Goal: Task Accomplishment & Management: Use online tool/utility

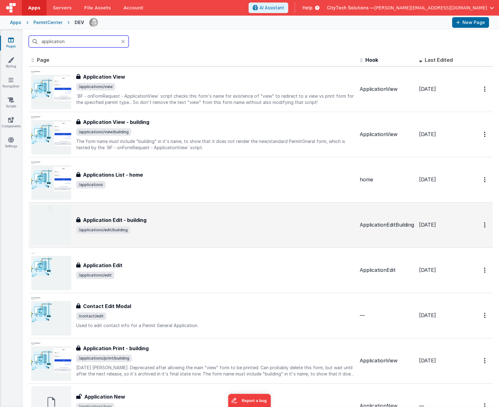
type input "application"
click at [170, 231] on span "/applications/edit/building" at bounding box center [215, 229] width 278 height 7
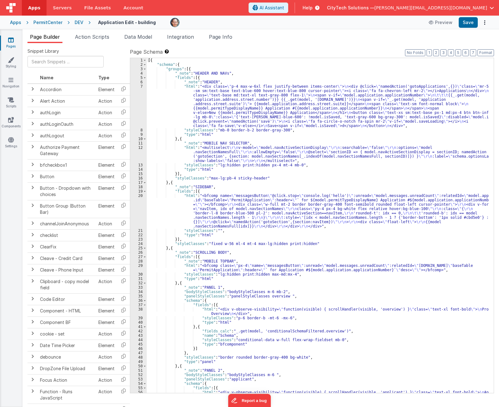
click at [230, 51] on label "Page Schema Shortcuts: Find: command-f Fold: command-option-L Unfold: command-o…" at bounding box center [312, 51] width 364 height 7
click at [228, 36] on span "Page Info" at bounding box center [220, 37] width 23 height 6
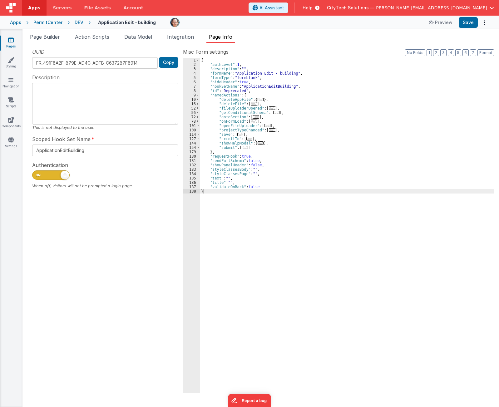
click at [302, 100] on div "{ "authLevel" : 1 , "description" : "" , "formName" : "Application Edit - build…" at bounding box center [347, 230] width 294 height 344
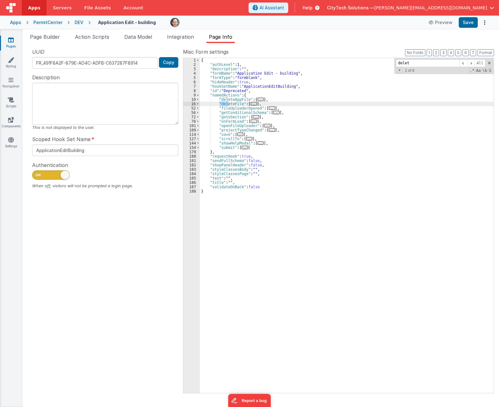
type input "delete"
click at [251, 104] on span "..." at bounding box center [254, 103] width 6 height 3
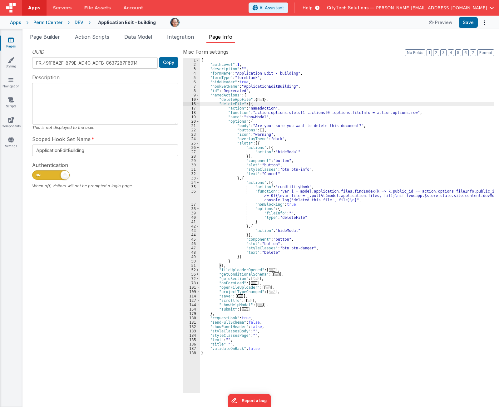
click at [277, 118] on div "{ "authLevel" : 1 , "description" : "" , "formName" : "Application Edit - build…" at bounding box center [347, 230] width 294 height 344
click at [363, 112] on div "{ "authLevel" : 1 , "description" : "" , "formName" : "Application Edit - build…" at bounding box center [347, 230] width 294 height 344
click at [345, 109] on div "{ "authLevel" : 1 , "description" : "" , "formName" : "Application Edit - build…" at bounding box center [347, 230] width 294 height 344
drag, startPoint x: 345, startPoint y: 109, endPoint x: 282, endPoint y: 121, distance: 63.8
click at [282, 121] on div "{ "authLevel" : 1 , "description" : "" , "formName" : "Application Edit - build…" at bounding box center [347, 230] width 294 height 344
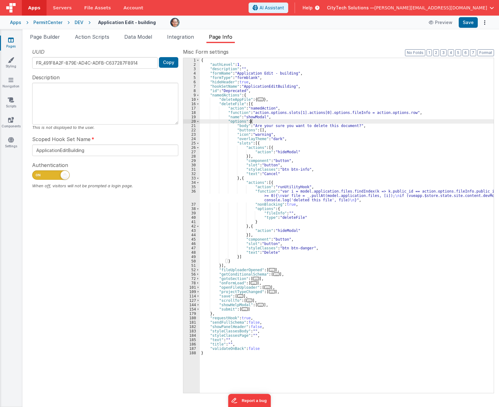
click at [309, 121] on div "{ "authLevel" : 1 , "description" : "" , "formName" : "Application Edit - build…" at bounding box center [347, 230] width 294 height 344
click at [288, 186] on div "{ "authLevel" : 1 , "description" : "" , "formName" : "Application Edit - build…" at bounding box center [347, 230] width 294 height 344
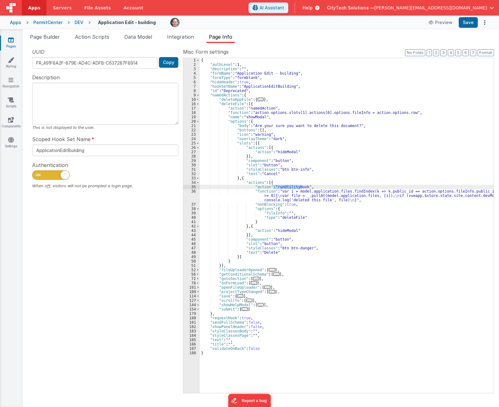
click at [295, 192] on div "{ "authLevel" : 1 , "description" : "" , "formName" : "Application Edit - build…" at bounding box center [347, 230] width 294 height 344
click at [284, 184] on div "{ "authLevel" : 1 , "description" : "" , "formName" : "Application Edit - build…" at bounding box center [347, 230] width 294 height 344
click at [288, 188] on div "{ "authLevel" : 1 , "description" : "" , "formName" : "Application Edit - build…" at bounding box center [347, 230] width 294 height 344
click at [276, 183] on div "{ "authLevel" : 1 , "description" : "" , "formName" : "Application Edit - build…" at bounding box center [347, 230] width 294 height 344
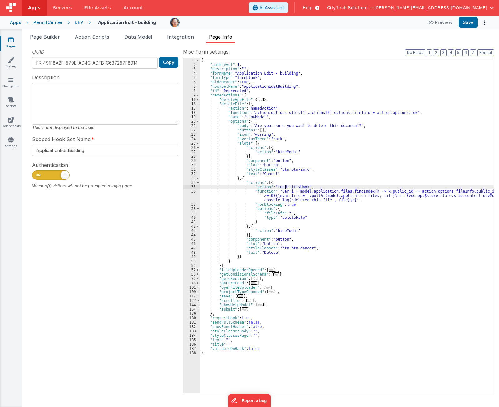
click at [285, 186] on div "{ "authLevel" : 1 , "description" : "" , "formName" : "Application Edit - build…" at bounding box center [347, 230] width 294 height 344
click at [287, 194] on div "{ "authLevel" : 1 , "description" : "" , "formName" : "Application Edit - build…" at bounding box center [347, 230] width 294 height 344
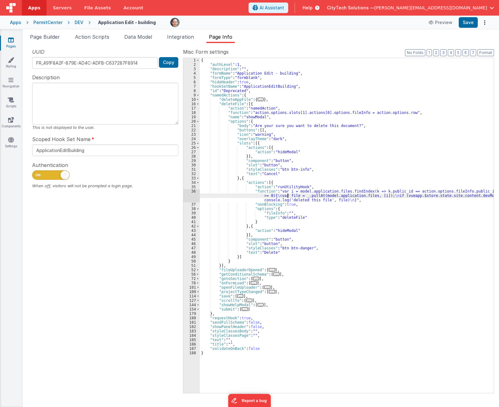
click at [191, 196] on div "36" at bounding box center [191, 195] width 17 height 13
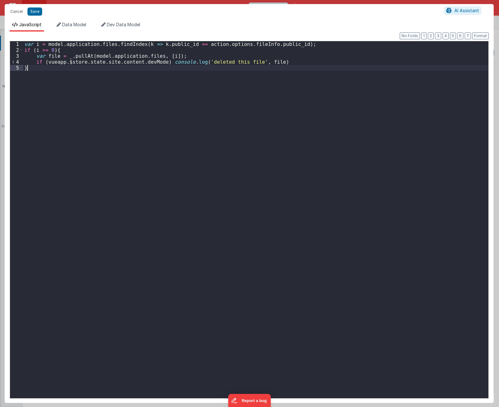
click at [97, 111] on div "var i = model . application . files . findIndex ( k => k . public_id == action …" at bounding box center [255, 225] width 465 height 369
click at [99, 99] on div "var i = model . application . files . findIndex ( k => k . public_id == action …" at bounding box center [255, 225] width 465 height 369
click at [209, 62] on div "var i = model . application . files . findIndex ( k => k . public_id == action …" at bounding box center [255, 225] width 465 height 369
click at [84, 57] on div "var i = model . application . files . findIndex ( k => k . public_id == action …" at bounding box center [255, 225] width 465 height 369
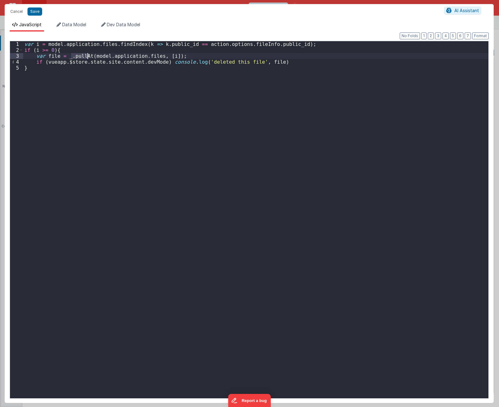
click at [84, 57] on div "var i = model . application . files . findIndex ( k => k . public_id == action …" at bounding box center [255, 225] width 465 height 369
click at [124, 46] on div "var i = model . application . files . findIndex ( k => k . public_id == action …" at bounding box center [255, 225] width 465 height 369
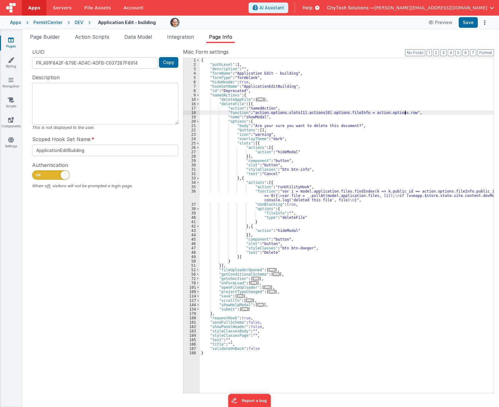
click at [411, 114] on div "{ "authLevel" : 1 , "description" : "" , "formName" : "Application Edit - build…" at bounding box center [347, 230] width 294 height 344
click at [190, 112] on div "18" at bounding box center [191, 113] width 17 height 4
click at [417, 111] on div "{ "authLevel" : 1 , "description" : "" , "formName" : "Application Edit - build…" at bounding box center [347, 225] width 294 height 335
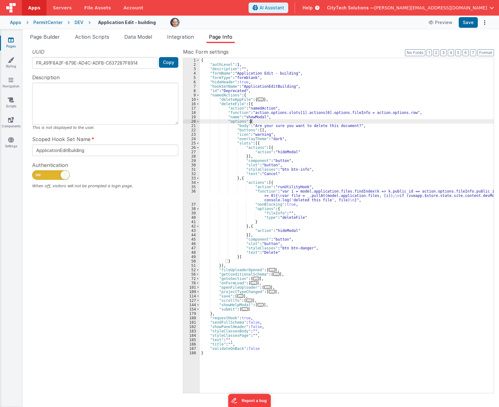
click at [273, 121] on div "{ "authLevel" : 1 , "description" : "" , "formName" : "Application Edit - build…" at bounding box center [347, 230] width 294 height 344
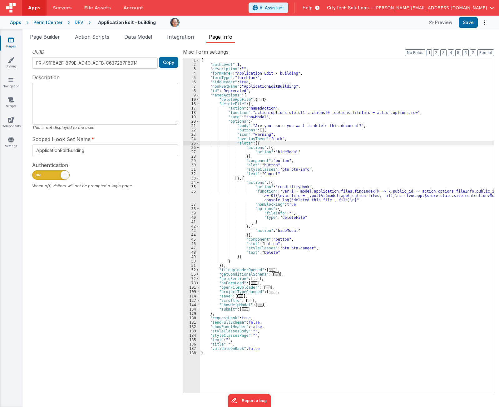
click at [273, 143] on div "{ "authLevel" : 1 , "description" : "" , "formName" : "Application Edit - build…" at bounding box center [347, 230] width 294 height 344
click at [270, 177] on div "{ "authLevel" : 1 , "description" : "" , "formName" : "Application Edit - build…" at bounding box center [347, 230] width 294 height 344
drag, startPoint x: 286, startPoint y: 183, endPoint x: 298, endPoint y: 148, distance: 36.8
click at [286, 183] on div "{ "authLevel" : 1 , "description" : "" , "formName" : "Application Edit - build…" at bounding box center [347, 230] width 294 height 344
click at [333, 113] on div "{ "authLevel" : 1 , "description" : "" , "formName" : "Application Edit - build…" at bounding box center [347, 230] width 294 height 344
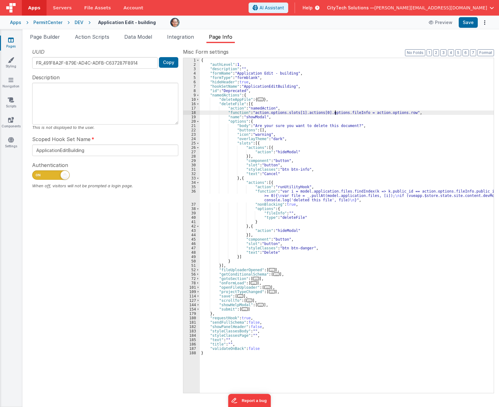
click at [335, 113] on div "{ "authLevel" : 1 , "description" : "" , "formName" : "Application Edit - build…" at bounding box center [347, 230] width 294 height 344
click at [334, 113] on div "{ "authLevel" : 1 , "description" : "" , "formName" : "Application Edit - build…" at bounding box center [347, 230] width 294 height 344
click at [349, 111] on div "{ "authLevel" : 1 , "description" : "" , "formName" : "Application Edit - build…" at bounding box center [347, 230] width 294 height 344
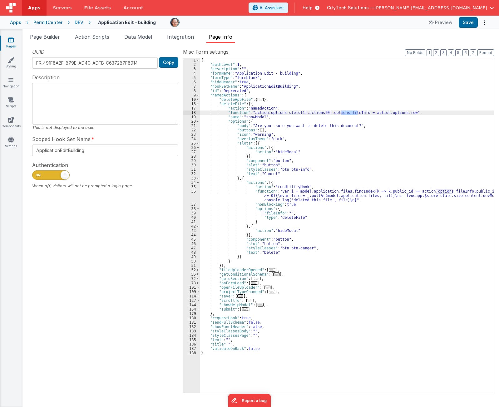
click at [231, 103] on div "{ "authLevel" : 1 , "description" : "" , "formName" : "Application Edit - build…" at bounding box center [347, 230] width 294 height 344
click at [40, 34] on span "Page Builder" at bounding box center [45, 37] width 30 height 6
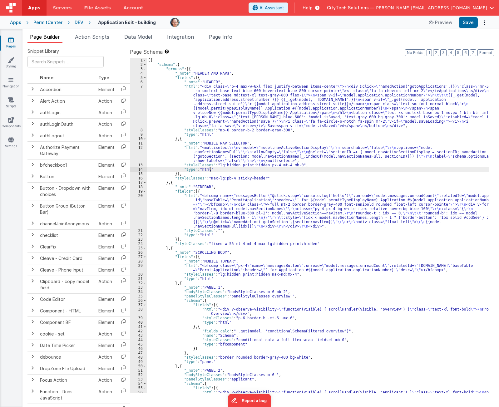
click at [271, 167] on div "[{ "schema" : { "groups" : [{ "_note" : "HEADER AND NAVs" , "fields" : [{ "_not…" at bounding box center [318, 232] width 342 height 348
type input "deleteFile"
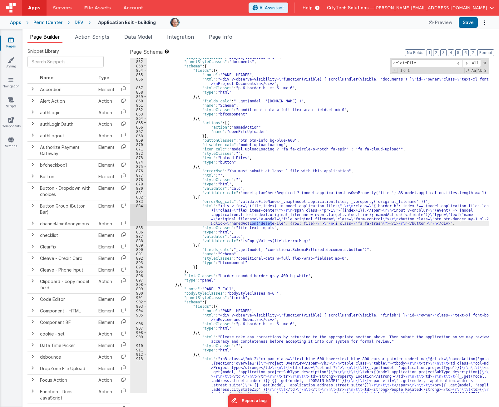
scroll to position [3897, 0]
click at [226, 38] on span "Page Info" at bounding box center [220, 37] width 23 height 6
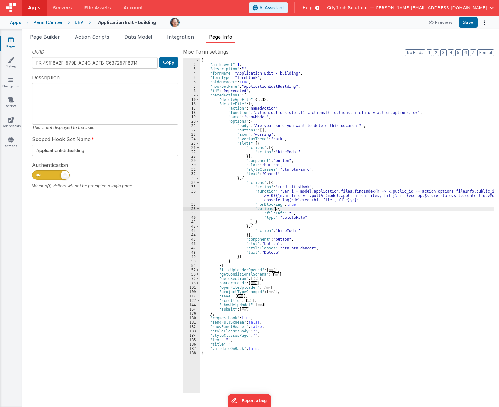
click at [294, 211] on div "{ "authLevel" : 1 , "description" : "" , "formName" : "Application Edit - build…" at bounding box center [347, 230] width 294 height 344
click at [77, 296] on div "UUID FR_491F8A2F-879E-AD4C-ADFB-C637287F8914 Copy Description This is not displ…" at bounding box center [104, 220] width 155 height 345
click at [319, 6] on icon at bounding box center [315, 8] width 7 height 6
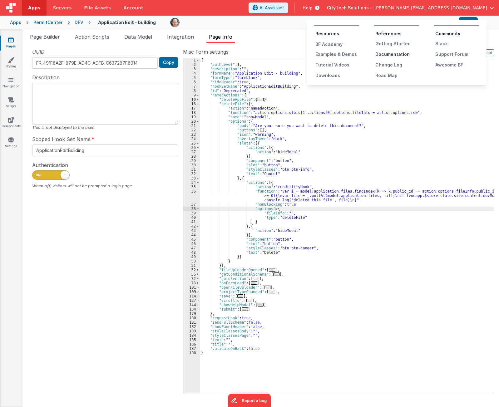
click at [393, 52] on div "Documentation" at bounding box center [397, 54] width 44 height 6
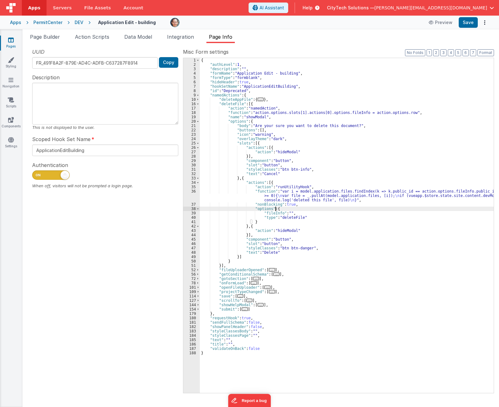
click at [311, 207] on div "{ "authLevel" : 1 , "description" : "" , "formName" : "Application Edit - build…" at bounding box center [347, 230] width 294 height 344
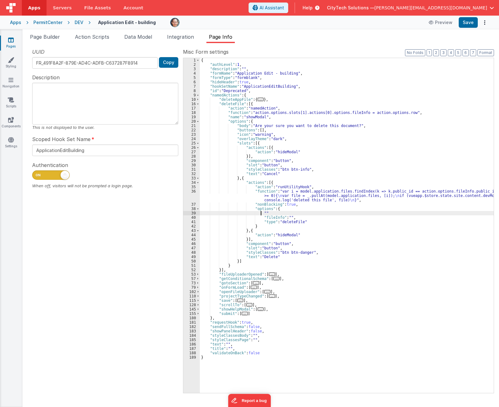
paste textarea
click at [298, 183] on div "{ "authLevel" : 1 , "description" : "" , "formName" : "Application Edit - build…" at bounding box center [347, 230] width 294 height 344
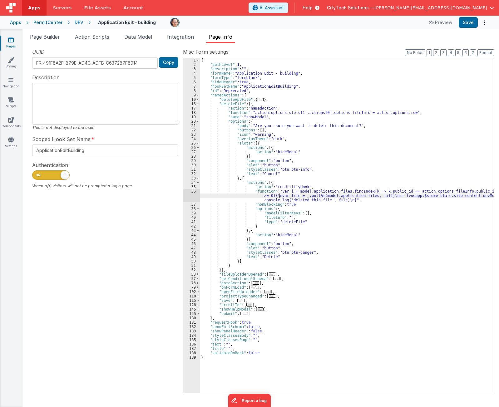
click at [280, 194] on div "{ "authLevel" : 1 , "description" : "" , "formName" : "Application Edit - build…" at bounding box center [347, 230] width 294 height 344
click at [280, 186] on div "{ "authLevel" : 1 , "description" : "" , "formName" : "Application Edit - build…" at bounding box center [347, 230] width 294 height 344
click at [281, 194] on div "{ "authLevel" : 1 , "description" : "" , "formName" : "Application Edit - build…" at bounding box center [347, 230] width 294 height 344
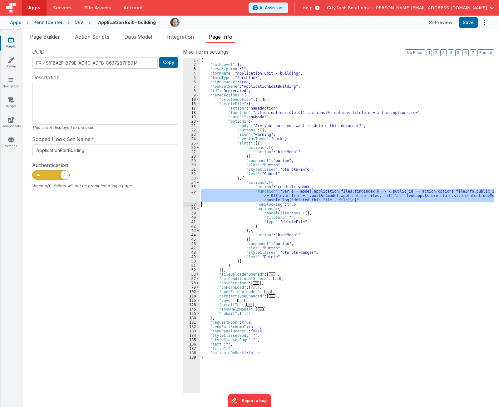
click at [190, 194] on div "36" at bounding box center [191, 195] width 17 height 13
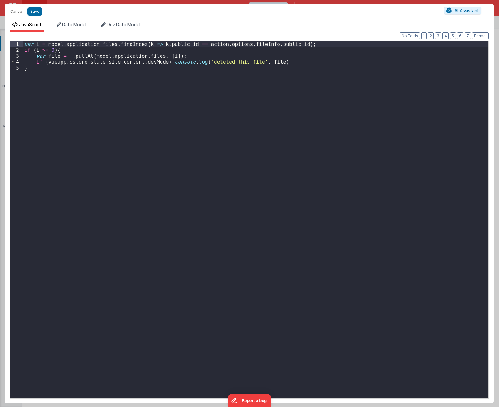
click at [195, 44] on div "var i = model . application . files . findIndex ( k => k . public_id == action …" at bounding box center [255, 225] width 465 height 369
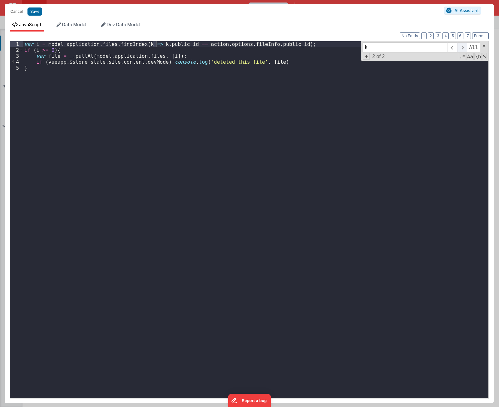
type input "k"
click at [464, 49] on span at bounding box center [462, 47] width 10 height 10
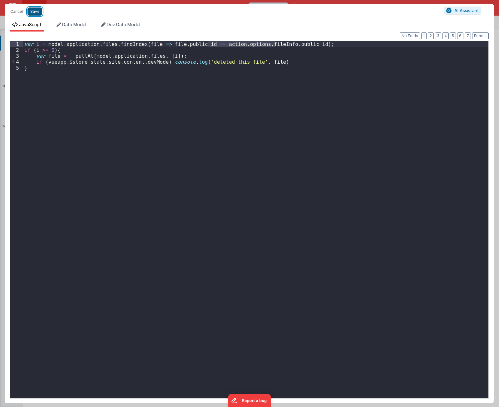
click at [33, 11] on button "Save" at bounding box center [34, 11] width 15 height 8
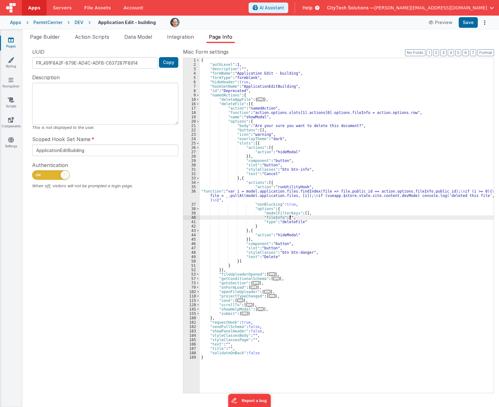
click at [303, 219] on div "{ "authLevel" : 1 , "description" : "" , "formName" : "Application Edit - build…" at bounding box center [347, 230] width 294 height 344
click at [314, 211] on div "{ "authLevel" : 1 , "description" : "" , "formName" : "Application Edit - build…" at bounding box center [347, 230] width 294 height 344
click at [314, 184] on div "{ "authLevel" : 1 , "description" : "" , "formName" : "Application Edit - build…" at bounding box center [347, 230] width 294 height 344
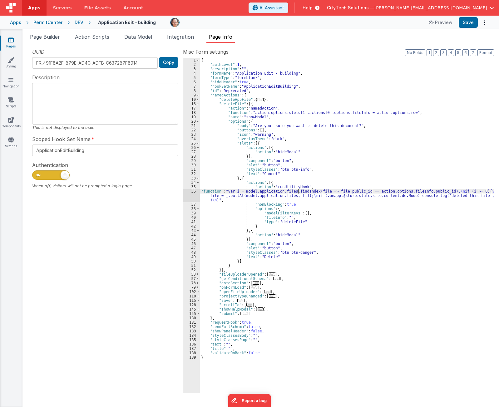
click at [297, 192] on div "{ "authLevel" : 1 , "description" : "" , "formName" : "Application Edit - build…" at bounding box center [347, 230] width 294 height 344
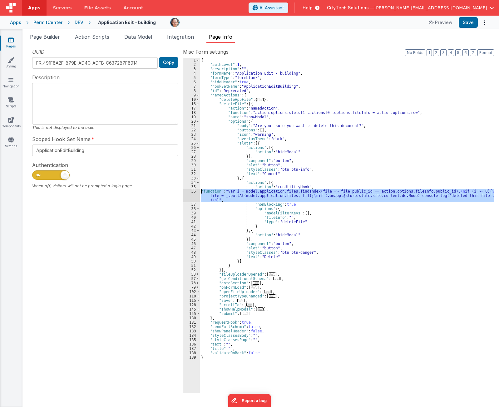
click at [192, 192] on div "36" at bounding box center [191, 195] width 17 height 13
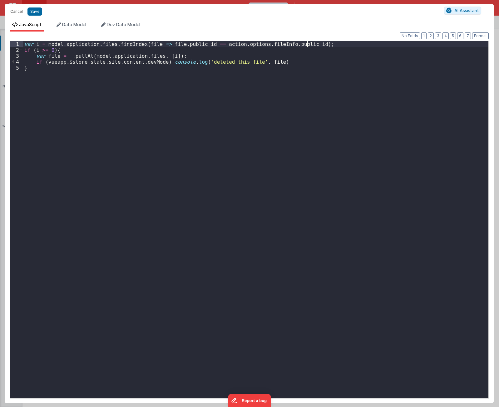
click at [331, 45] on div "var i = model . application . files . findIndex ( file => file . public_id == a…" at bounding box center [255, 225] width 465 height 369
click at [60, 50] on div "var i = model . application . files . findIndex ( file => file . public_id == a…" at bounding box center [255, 225] width 465 height 369
click at [316, 47] on div "var i = model . application . files . findIndex ( file => file . public_id == a…" at bounding box center [255, 225] width 465 height 369
click at [82, 51] on div "var i = model . application . files . findIndex ( file => file . public_id == a…" at bounding box center [255, 225] width 465 height 369
click at [218, 156] on div "var i = model . application . files . findIndex ( file => file . public_id == a…" at bounding box center [255, 225] width 465 height 369
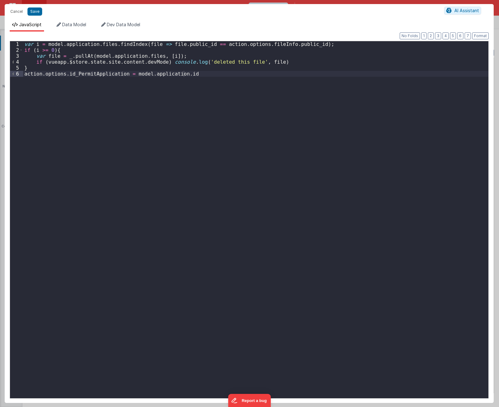
drag, startPoint x: 484, startPoint y: 236, endPoint x: 480, endPoint y: 234, distance: 4.2
click at [484, 236] on div "var i = model . application . files . findIndex ( file => file . public_id == a…" at bounding box center [255, 225] width 465 height 369
click at [116, 75] on div "var i = model . application . files . findIndex ( file => file . public_id == a…" at bounding box center [255, 225] width 465 height 369
click at [129, 113] on div "var i = model . application . files . findIndex ( file => file . public_id == a…" at bounding box center [255, 225] width 465 height 369
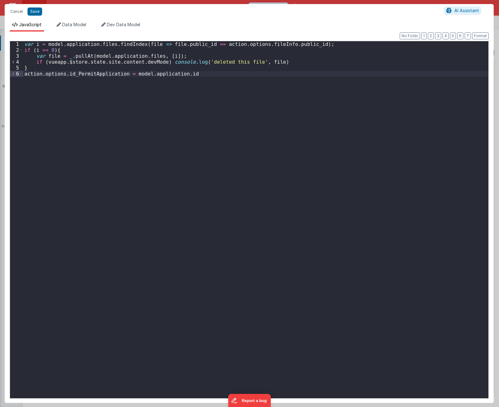
drag, startPoint x: 249, startPoint y: 138, endPoint x: 44, endPoint y: 15, distance: 239.1
click at [248, 138] on div "var i = model . application . files . findIndex ( file => file . public_id == a…" at bounding box center [255, 225] width 465 height 369
click at [35, 10] on button "Save" at bounding box center [34, 11] width 15 height 8
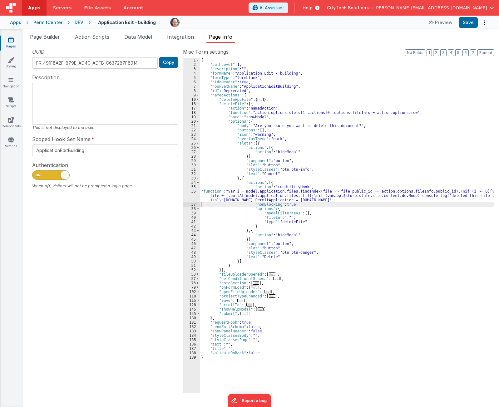
click at [305, 183] on div "{ "authLevel" : 1 , "description" : "" , "formName" : "Application Edit - build…" at bounding box center [347, 230] width 294 height 344
click at [235, 105] on div "{ "authLevel" : 1 , "description" : "" , "formName" : "Application Edit - build…" at bounding box center [347, 230] width 294 height 344
click at [470, 24] on button "Save" at bounding box center [468, 22] width 19 height 11
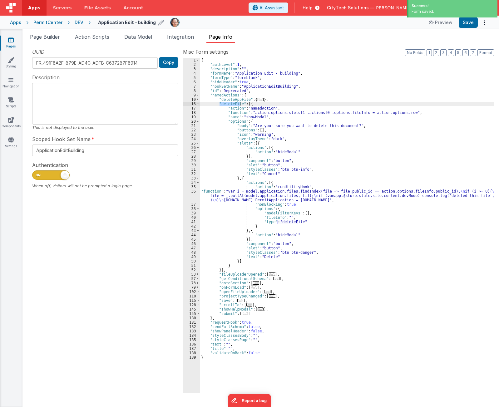
click at [158, 23] on icon at bounding box center [161, 22] width 6 height 9
click at [153, 23] on input "Application Edit - building" at bounding box center [137, 22] width 78 height 9
click at [327, 22] on div at bounding box center [333, 22] width 173 height 9
